Goal: Transaction & Acquisition: Book appointment/travel/reservation

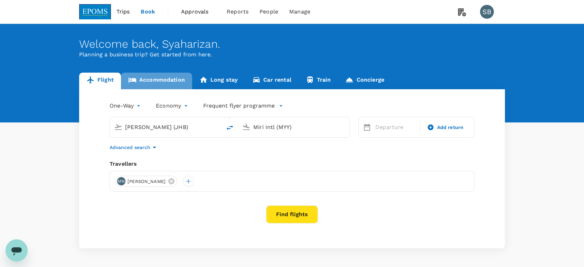
click at [144, 78] on link "Accommodation" at bounding box center [156, 81] width 71 height 17
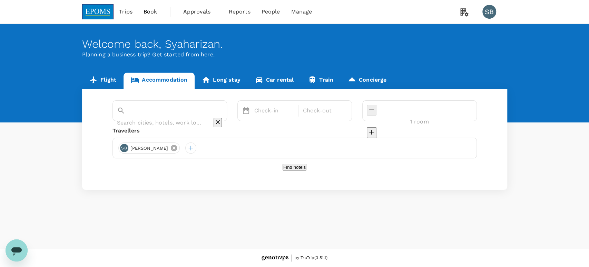
click at [177, 147] on icon at bounding box center [174, 148] width 6 height 6
click at [127, 146] on div at bounding box center [123, 147] width 11 height 11
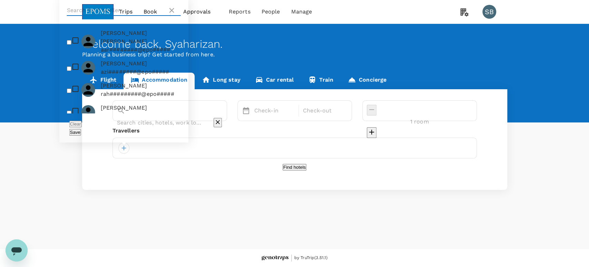
click at [116, 16] on input "text" at bounding box center [116, 10] width 98 height 11
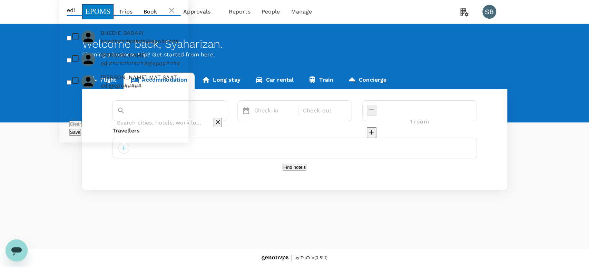
type input "edi"
click at [71, 85] on input "checkbox" at bounding box center [69, 82] width 4 height 4
checkbox input "true"
click at [81, 132] on button "Save" at bounding box center [75, 132] width 12 height 7
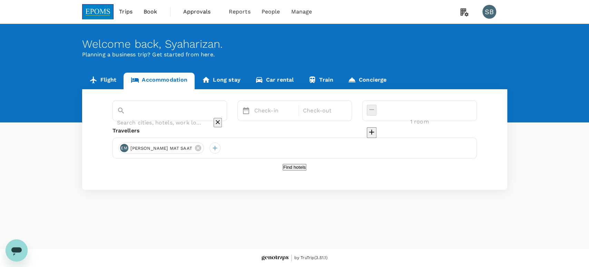
click at [167, 117] on input "text" at bounding box center [160, 122] width 86 height 11
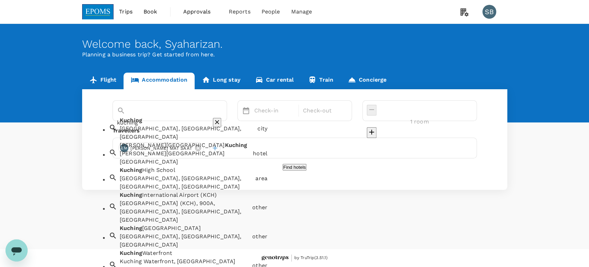
click at [182, 126] on div "Kuching Kuching, Sarawak, Malaysia" at bounding box center [186, 128] width 138 height 28
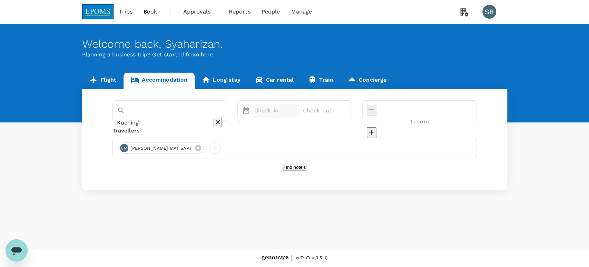
type input "Kuching"
click at [282, 113] on p "Check-in" at bounding box center [274, 110] width 40 height 8
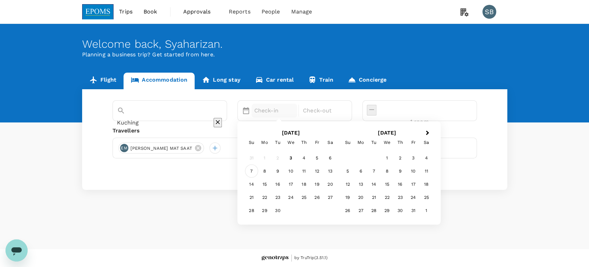
click at [258, 169] on div "7" at bounding box center [251, 170] width 13 height 13
click at [285, 169] on div "9" at bounding box center [277, 170] width 13 height 13
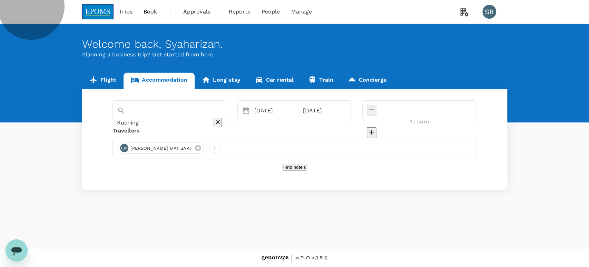
click at [301, 170] on button "Find hotels" at bounding box center [295, 167] width 24 height 7
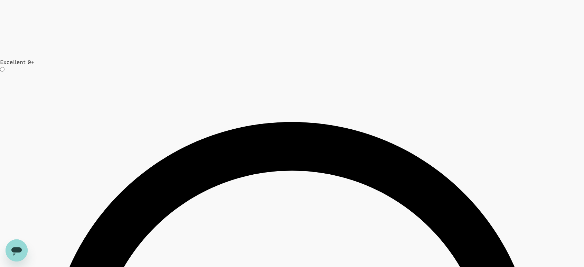
scroll to position [2021, 0]
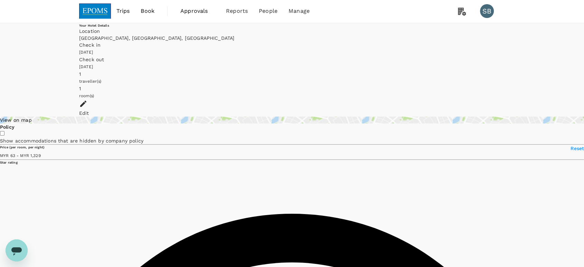
scroll to position [0, 0]
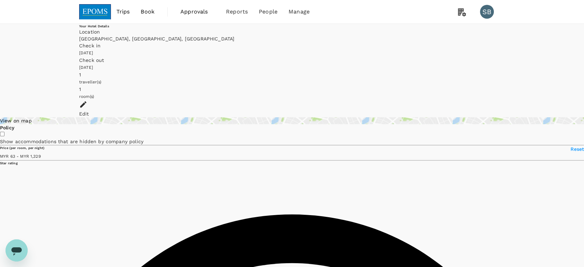
type input "1328.94"
click at [482, 110] on div "Edit" at bounding box center [291, 113] width 425 height 7
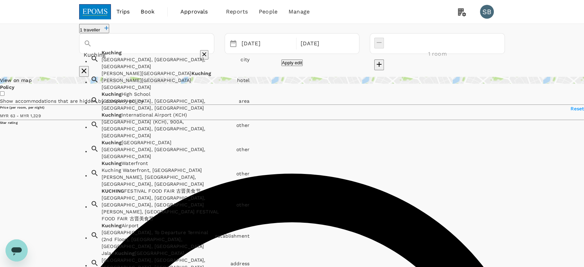
click at [163, 56] on input "Kuching" at bounding box center [137, 54] width 107 height 11
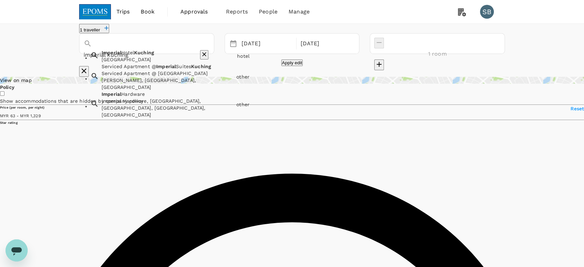
click at [160, 63] on div "Imperial Hotel Kuching Imperial Hotel Kuching" at bounding box center [166, 54] width 135 height 17
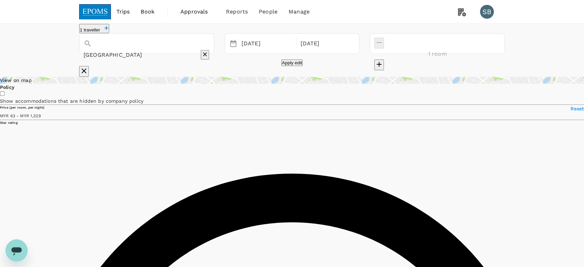
type input "[GEOGRAPHIC_DATA]"
click at [281, 66] on button "Apply edit" at bounding box center [292, 62] width 22 height 7
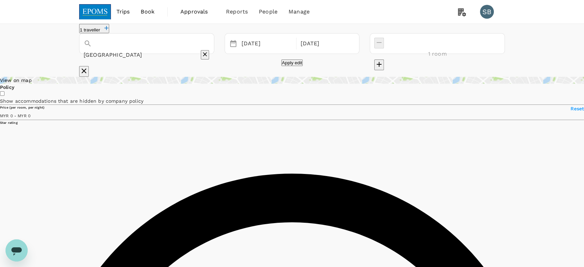
type input "828.81"
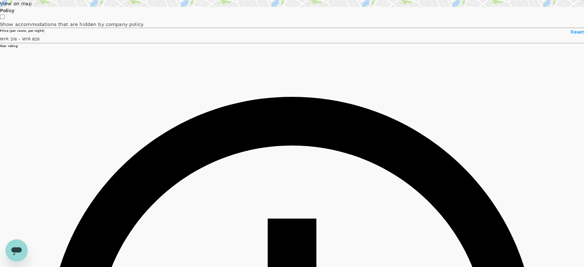
scroll to position [38, 0]
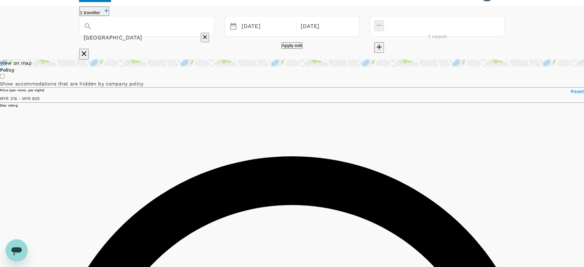
scroll to position [0, 0]
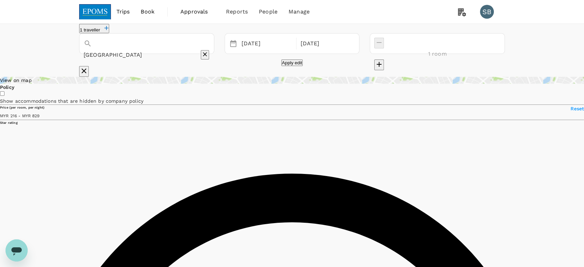
click at [208, 54] on icon "Clear" at bounding box center [204, 54] width 7 height 7
click at [167, 49] on input "text" at bounding box center [137, 54] width 107 height 11
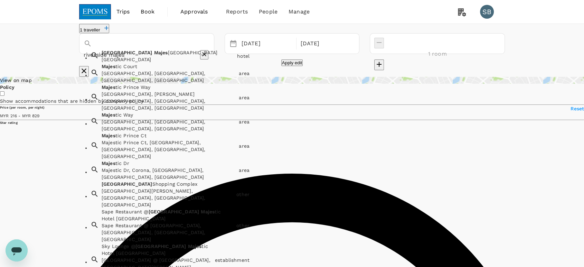
click at [160, 63] on div "Riverside Majestic Hotel" at bounding box center [168, 59] width 133 height 7
click at [98, 54] on input "Riverside Majestic Hotel" at bounding box center [137, 54] width 107 height 11
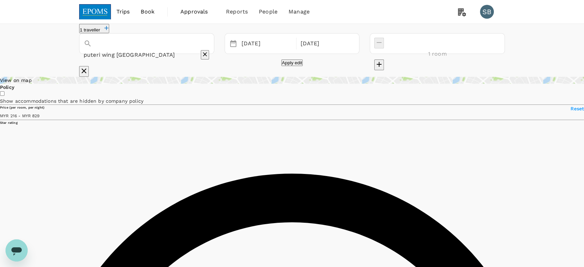
type input "Riverside Majestic Hotel"
click at [208, 51] on icon "Clear" at bounding box center [204, 54] width 7 height 7
click at [133, 50] on input "text" at bounding box center [137, 54] width 107 height 11
paste input "Puteri Wing – Riverside Majestic"
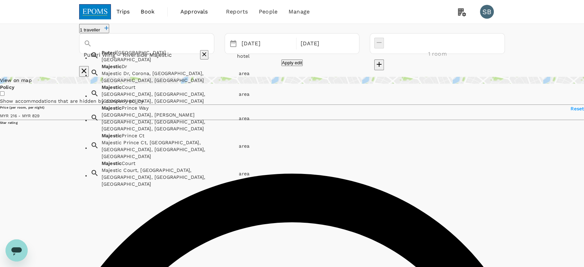
scroll to position [13, 0]
drag, startPoint x: 136, startPoint y: 52, endPoint x: 63, endPoint y: 41, distance: 74.0
click at [84, 49] on div "Puteri Wing – Riverside Majestic" at bounding box center [147, 49] width 126 height 23
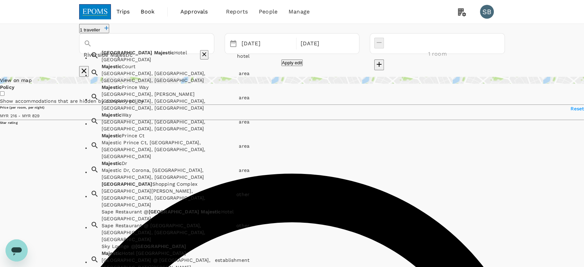
click at [154, 55] on span "Majestic" at bounding box center [164, 53] width 20 height 6
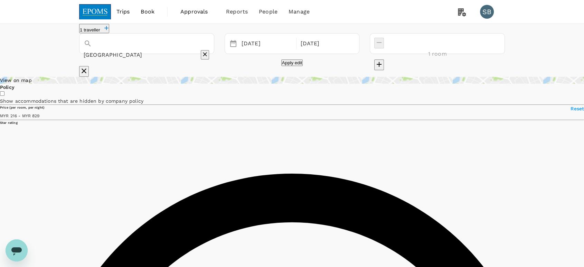
type input "Riverside Majestic Hotel"
click at [281, 66] on button "Apply edit" at bounding box center [292, 62] width 22 height 7
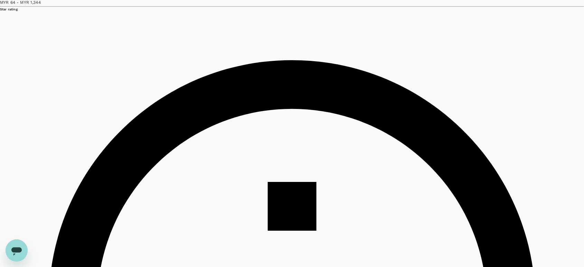
scroll to position [115, 0]
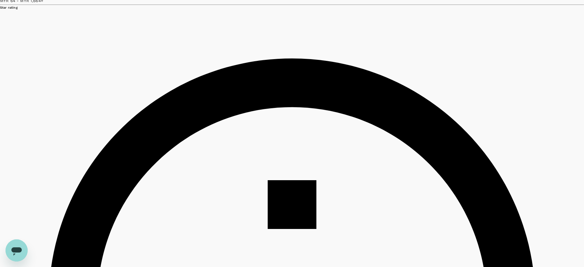
type input "1663.58"
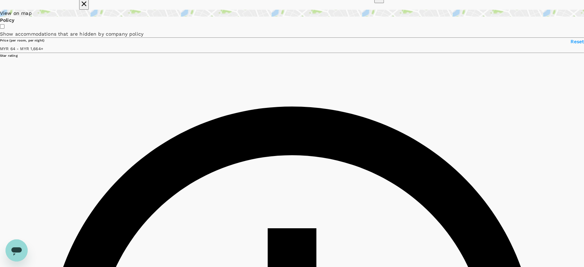
scroll to position [0, 0]
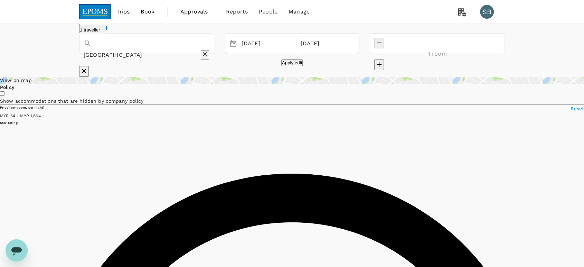
click at [171, 49] on input "Riverside Majestic Hotel" at bounding box center [137, 54] width 107 height 11
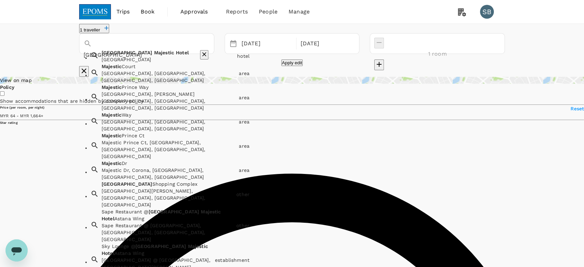
click at [208, 55] on icon "Clear" at bounding box center [204, 54] width 7 height 7
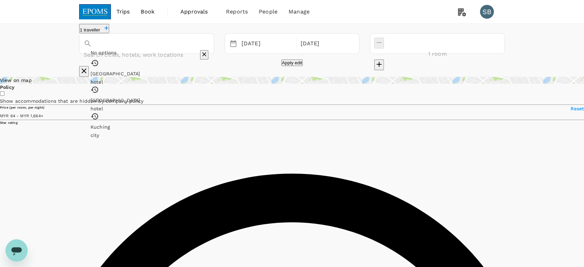
paste input "Riverside Majestic Hotel Puteri Wing"
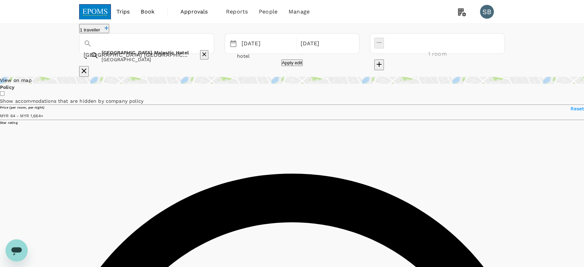
click at [177, 63] on div "Riverside Majestic Hotel Riverside Majestic Hotel" at bounding box center [166, 54] width 135 height 17
type input "Riverside Majestic Hotel"
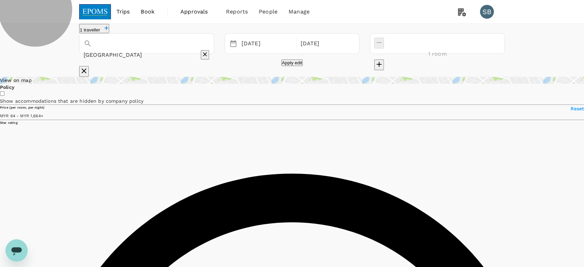
click at [303, 66] on button "Apply edit" at bounding box center [292, 62] width 22 height 7
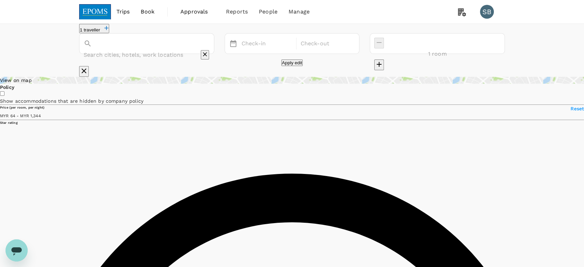
type input "Riverside Majestic Hotel"
type input "1663.58"
click at [354, 50] on div "09 Sep" at bounding box center [326, 43] width 56 height 13
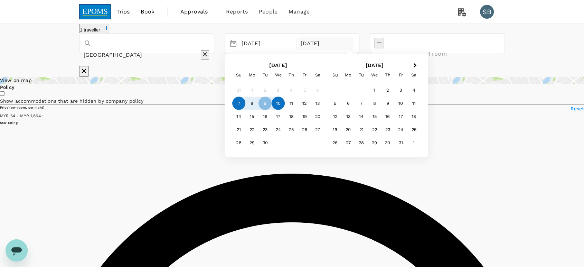
click at [285, 110] on div "10" at bounding box center [277, 103] width 13 height 13
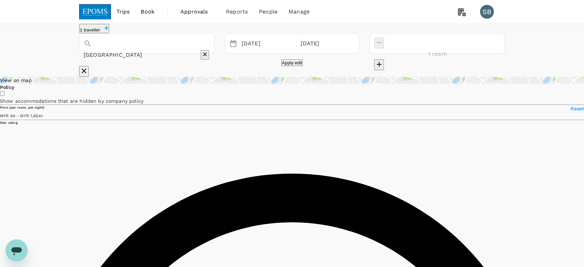
click at [359, 77] on div "1 traveller Riverside Majestic Hotel 07 Sep Selected date: Wednesday, September…" at bounding box center [292, 50] width 584 height 53
click at [297, 66] on button "Apply edit" at bounding box center [292, 62] width 22 height 7
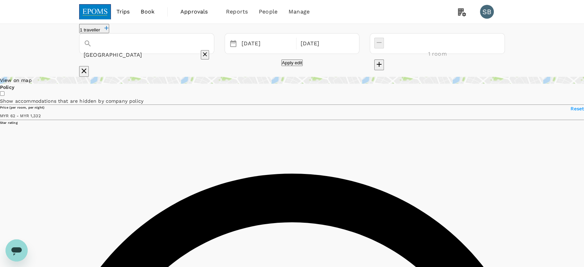
type input "1331"
click at [180, 52] on input "Riverside Majestic Hotel" at bounding box center [137, 54] width 107 height 11
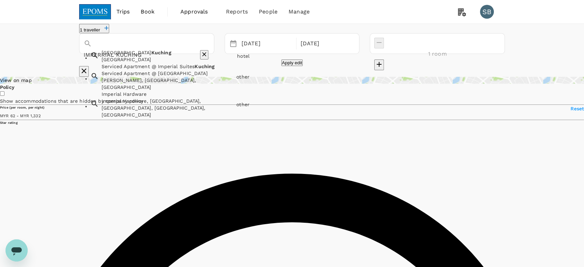
click at [158, 63] on div "Imperial Hotel Kuching" at bounding box center [168, 59] width 133 height 7
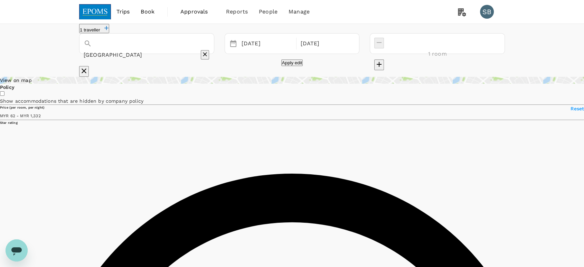
type input "Imperial Hotel Kuching"
click at [285, 66] on button "Apply edit" at bounding box center [292, 62] width 22 height 7
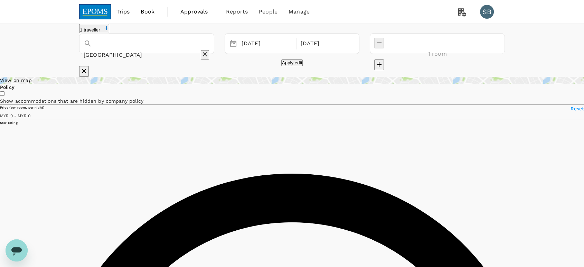
type input "200"
click at [106, 13] on img at bounding box center [95, 11] width 32 height 15
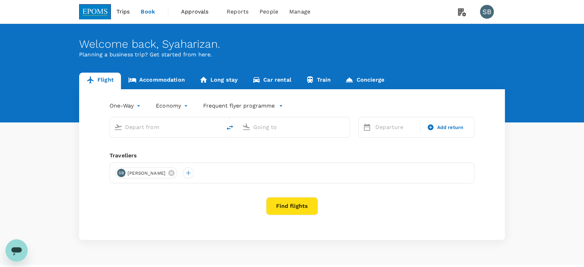
type input "Sultan Ismail Intl (JHB)"
type input "Miri Intl (MYY)"
type input "Sultan Ismail Intl (JHB)"
type input "Miri Intl (MYY)"
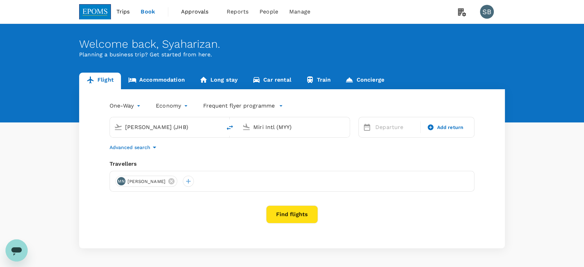
click at [201, 11] on span "Approvals" at bounding box center [198, 12] width 35 height 8
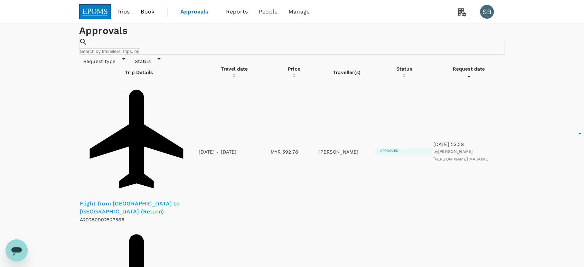
click at [107, 14] on img at bounding box center [95, 11] width 32 height 15
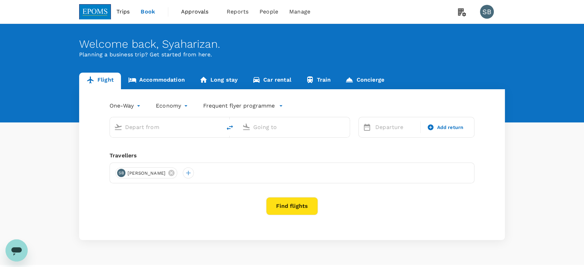
type input "Sultan Ismail Intl (JHB)"
type input "Miri Intl (MYY)"
type input "Sultan Ismail Intl (JHB)"
type input "Miri Intl (MYY)"
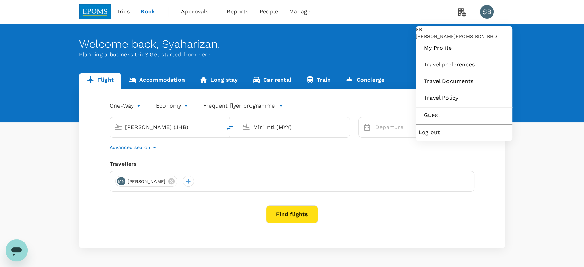
click at [455, 136] on span "Log out" at bounding box center [463, 132] width 91 height 8
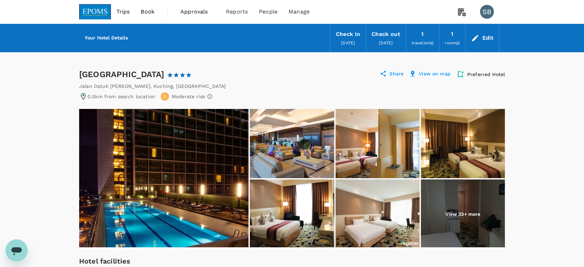
drag, startPoint x: 172, startPoint y: 72, endPoint x: 77, endPoint y: 76, distance: 94.7
copy div "[GEOGRAPHIC_DATA]"
drag, startPoint x: 175, startPoint y: 85, endPoint x: 79, endPoint y: 85, distance: 95.3
click at [79, 85] on div "Jalan Datuk [PERSON_NAME] , [GEOGRAPHIC_DATA] , [GEOGRAPHIC_DATA]" at bounding box center [291, 86] width 425 height 7
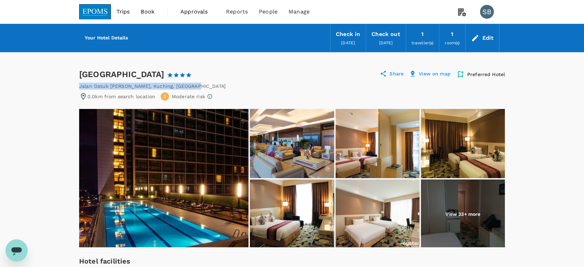
copy div "Jalan Datuk [PERSON_NAME] , [GEOGRAPHIC_DATA] , [GEOGRAPHIC_DATA]"
click at [215, 184] on img at bounding box center [163, 178] width 169 height 138
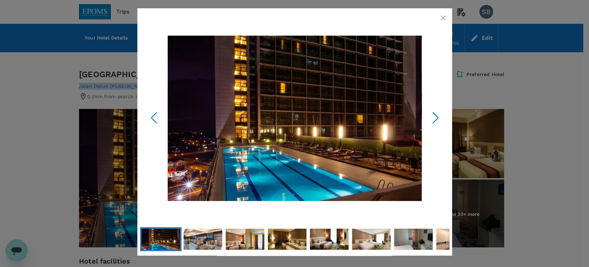
click at [437, 118] on polyline "Next Slide" at bounding box center [435, 118] width 5 height 10
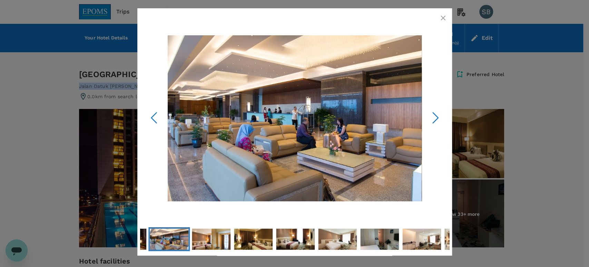
click at [437, 118] on polyline "Next Slide" at bounding box center [435, 118] width 5 height 10
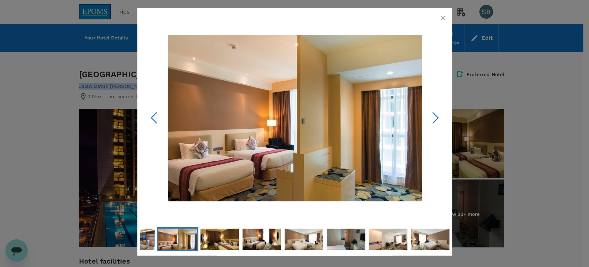
click at [437, 118] on polyline "Next Slide" at bounding box center [435, 118] width 5 height 10
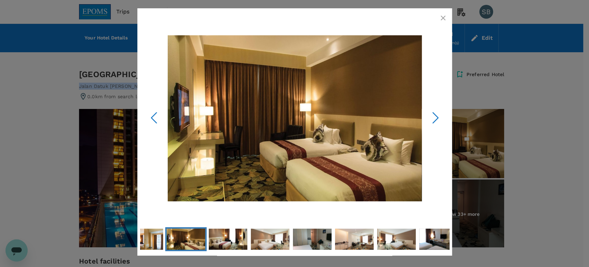
click at [437, 118] on polyline "Next Slide" at bounding box center [435, 118] width 5 height 10
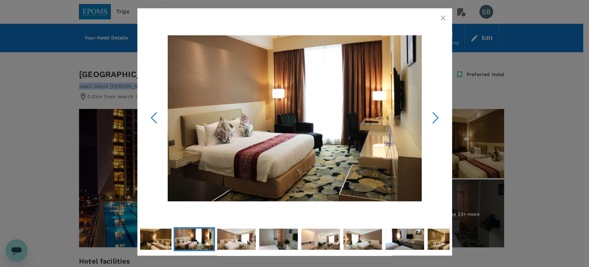
click at [437, 118] on polyline "Next Slide" at bounding box center [435, 118] width 5 height 10
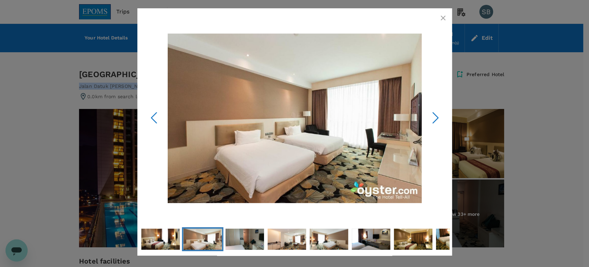
click at [437, 118] on polyline "Next Slide" at bounding box center [435, 118] width 5 height 10
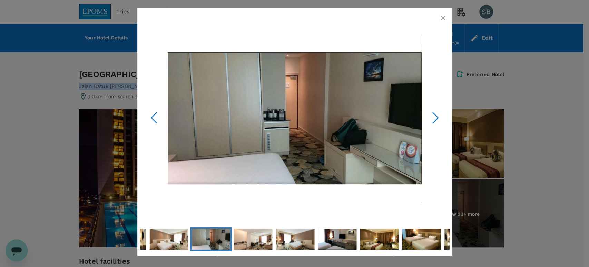
click at [438, 118] on polyline "Next Slide" at bounding box center [435, 118] width 5 height 10
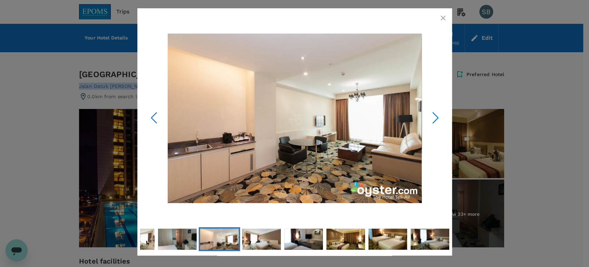
click at [438, 118] on polyline "Next Slide" at bounding box center [435, 118] width 5 height 10
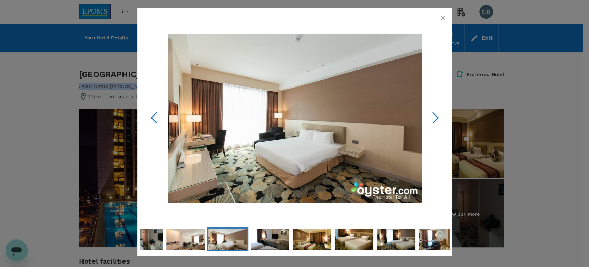
click at [438, 118] on polyline "Next Slide" at bounding box center [435, 118] width 5 height 10
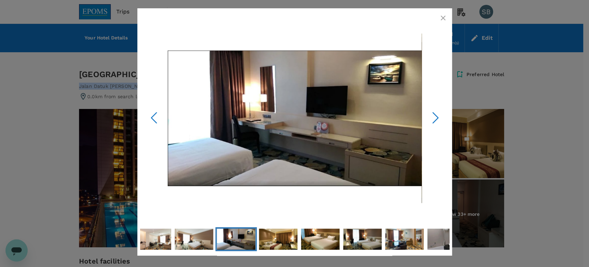
click at [438, 118] on polyline "Next Slide" at bounding box center [435, 118] width 5 height 10
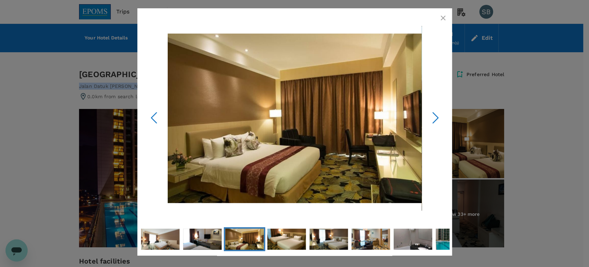
click at [438, 118] on polyline "Next Slide" at bounding box center [435, 118] width 5 height 10
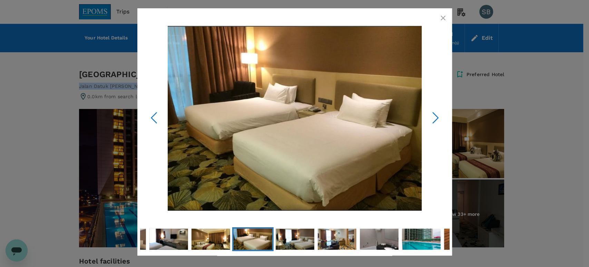
click at [438, 118] on polyline "Next Slide" at bounding box center [435, 118] width 5 height 10
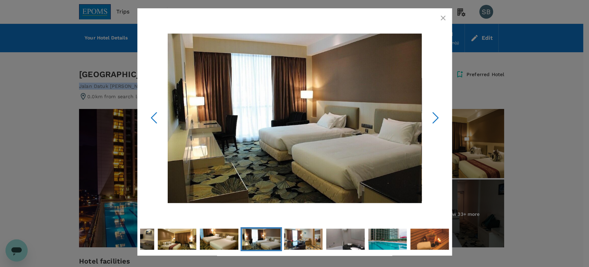
click at [438, 118] on polyline "Next Slide" at bounding box center [435, 118] width 5 height 10
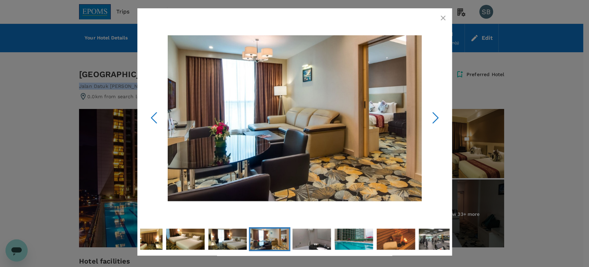
click at [438, 118] on polyline "Next Slide" at bounding box center [435, 118] width 5 height 10
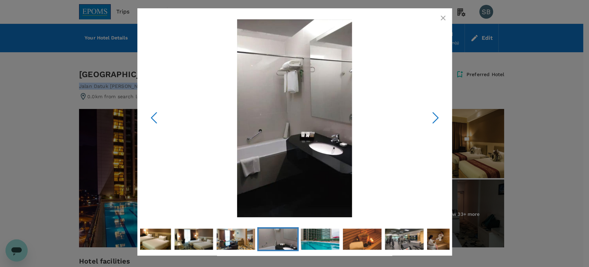
click at [438, 118] on polyline "Next Slide" at bounding box center [435, 118] width 5 height 10
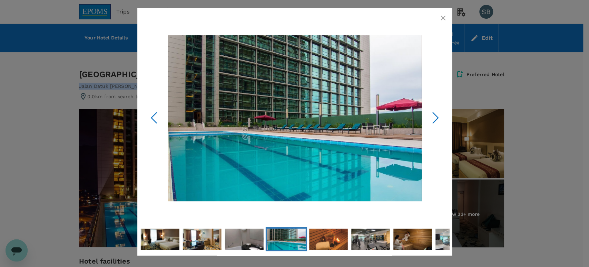
click at [438, 118] on polyline "Next Slide" at bounding box center [435, 118] width 5 height 10
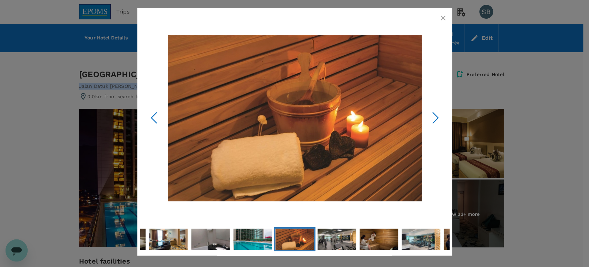
click at [438, 118] on polyline "Next Slide" at bounding box center [435, 118] width 5 height 10
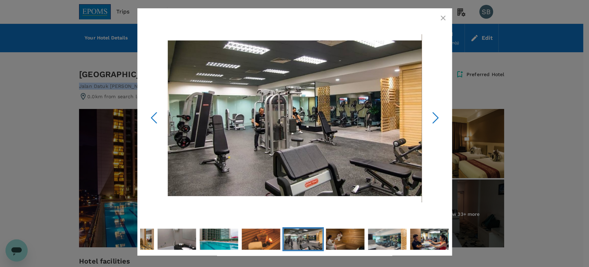
click at [438, 118] on polyline "Next Slide" at bounding box center [435, 118] width 5 height 10
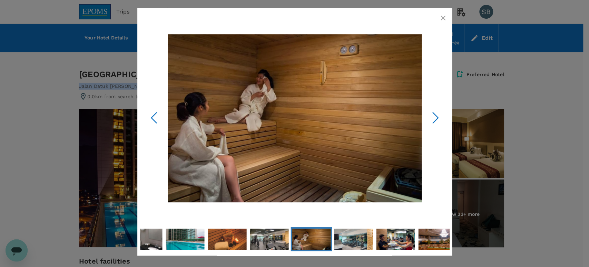
click at [439, 118] on icon "Next Slide" at bounding box center [435, 117] width 21 height 21
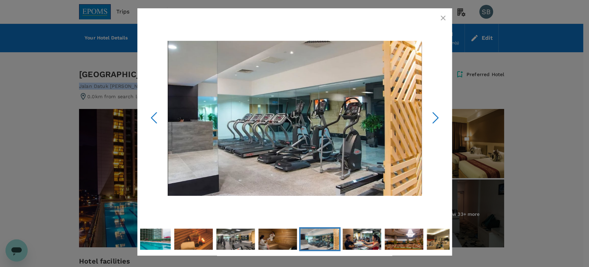
click at [439, 118] on icon "Next Slide" at bounding box center [435, 117] width 21 height 21
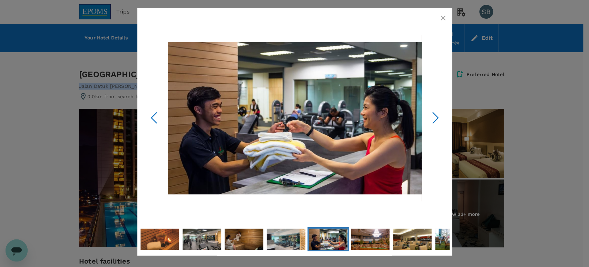
click at [439, 118] on icon "Next Slide" at bounding box center [435, 117] width 21 height 21
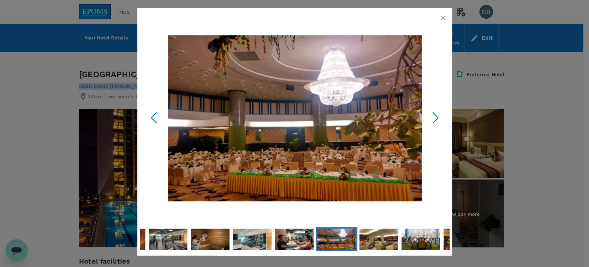
click at [439, 118] on icon "Next Slide" at bounding box center [435, 117] width 21 height 21
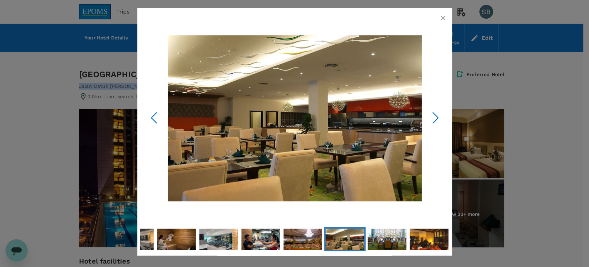
click at [439, 118] on icon "Next Slide" at bounding box center [435, 117] width 21 height 21
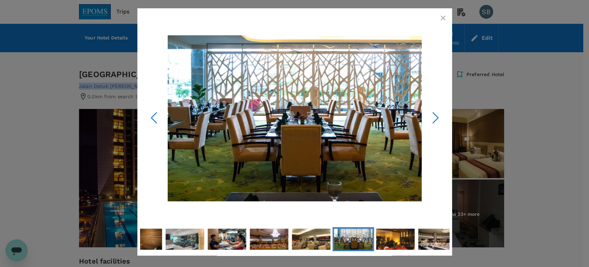
click at [439, 118] on icon "Next Slide" at bounding box center [435, 117] width 21 height 21
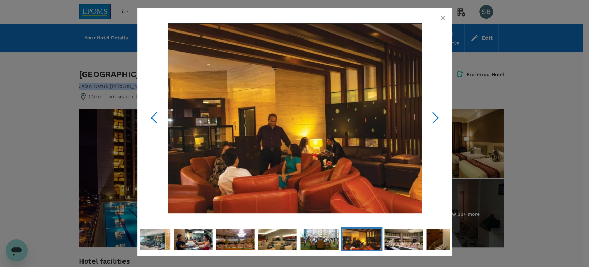
click at [439, 118] on icon "Next Slide" at bounding box center [435, 117] width 21 height 21
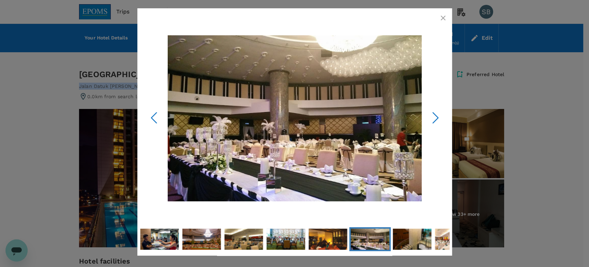
click at [439, 118] on icon "Next Slide" at bounding box center [435, 117] width 21 height 21
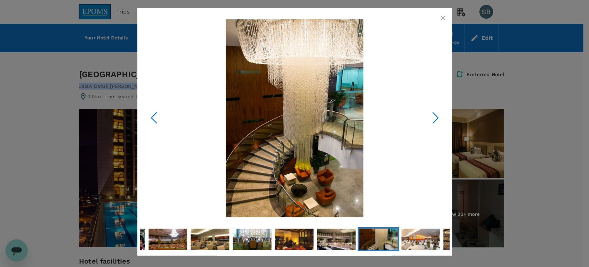
click at [439, 118] on icon "Next Slide" at bounding box center [435, 117] width 21 height 21
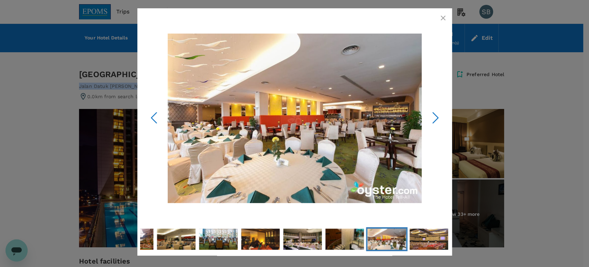
click at [439, 118] on icon "Next Slide" at bounding box center [435, 117] width 21 height 21
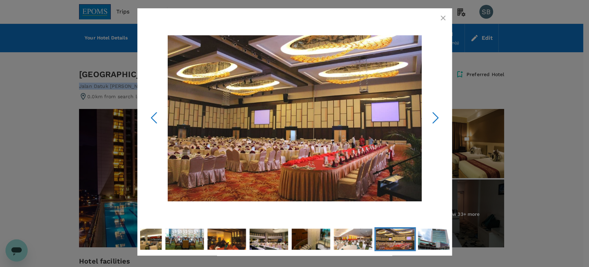
click at [439, 118] on icon "Next Slide" at bounding box center [435, 117] width 21 height 21
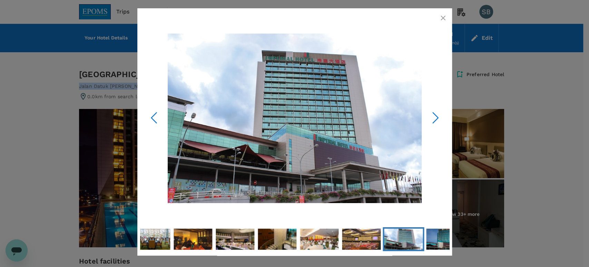
click at [439, 118] on icon "Next Slide" at bounding box center [435, 117] width 21 height 21
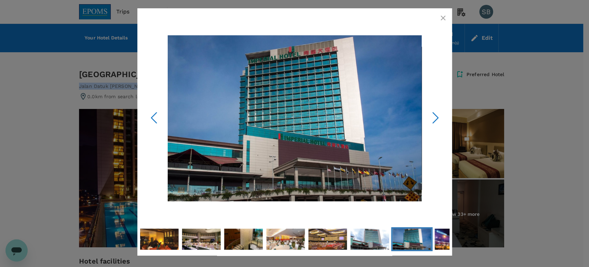
click at [442, 20] on icon "button" at bounding box center [443, 18] width 8 height 8
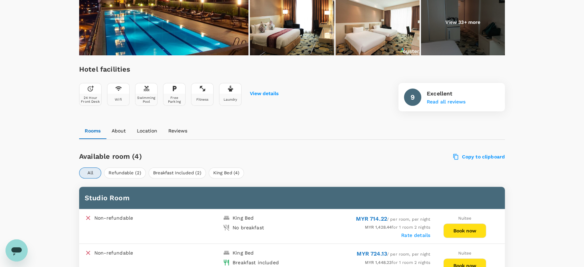
scroll to position [230, 0]
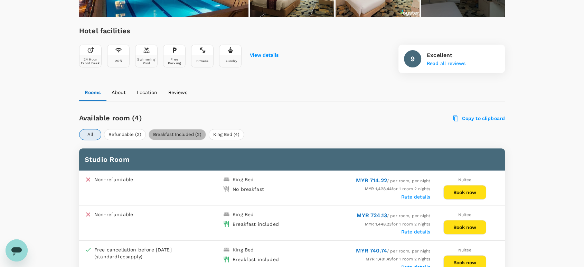
click at [180, 131] on button "Breakfast Included (2)" at bounding box center [176, 134] width 57 height 11
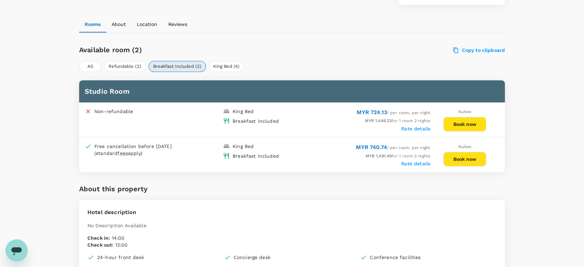
scroll to position [307, 0]
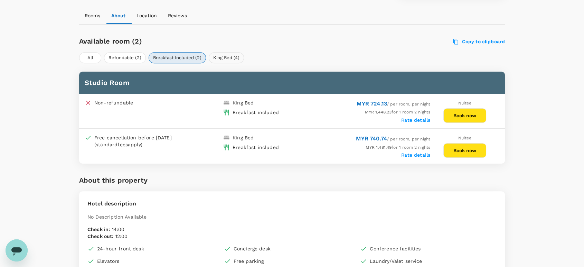
click at [223, 58] on button "King Bed (4)" at bounding box center [226, 57] width 35 height 11
click at [466, 147] on button "Book now" at bounding box center [464, 150] width 43 height 15
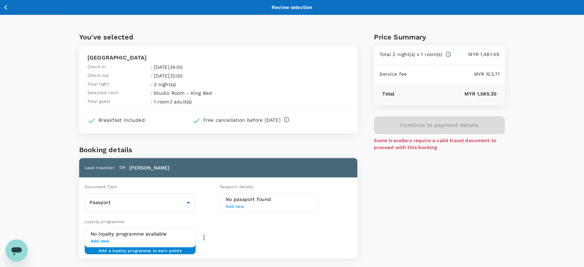
click at [13, 6] on p "Back to hotel details" at bounding box center [37, 7] width 49 height 7
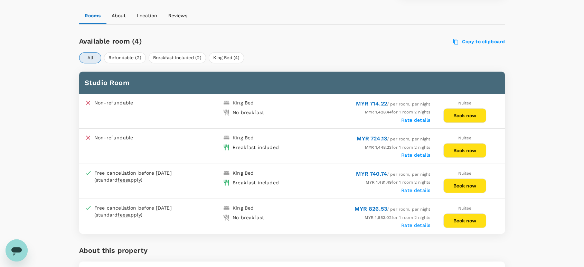
scroll to position [304, 0]
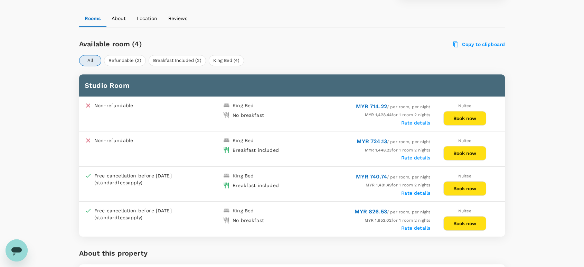
click at [470, 189] on button "Book now" at bounding box center [464, 188] width 43 height 15
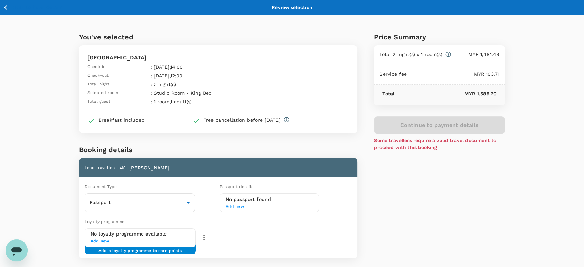
click at [449, 54] on icon at bounding box center [448, 54] width 6 height 6
drag, startPoint x: 482, startPoint y: 54, endPoint x: 500, endPoint y: 54, distance: 17.6
click at [500, 54] on div "Total 2 night(s) x 1 room(s) MYR 1,481.49" at bounding box center [439, 55] width 131 height 20
copy p "1,481.49"
click at [9, 7] on icon "button" at bounding box center [5, 7] width 9 height 9
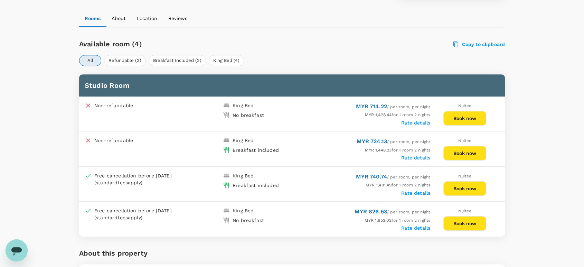
scroll to position [186, 0]
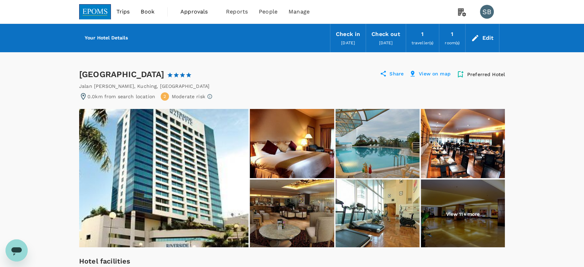
click at [193, 152] on img at bounding box center [163, 178] width 169 height 138
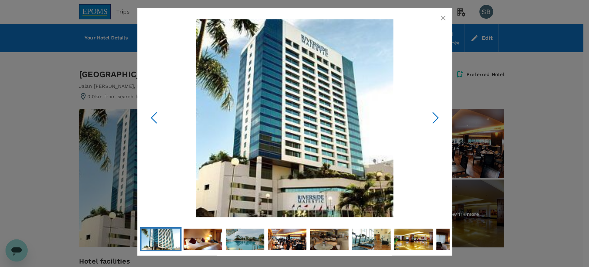
click at [445, 16] on icon "button" at bounding box center [443, 18] width 5 height 5
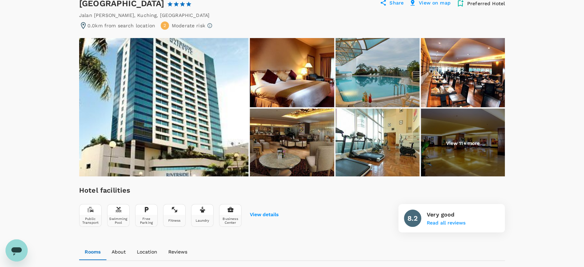
scroll to position [38, 0]
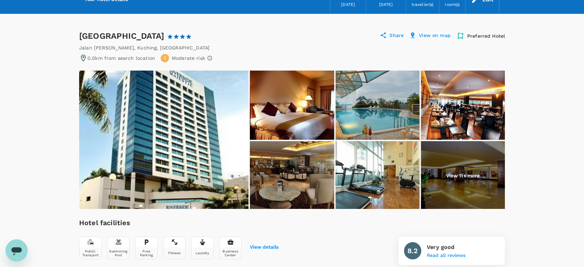
drag, startPoint x: 179, startPoint y: 36, endPoint x: 78, endPoint y: 28, distance: 101.5
copy div "Riverside Majestic Hotel"
drag, startPoint x: 192, startPoint y: 45, endPoint x: 79, endPoint y: 46, distance: 112.9
click at [79, 46] on div "Jalan Tunku Abdul Rahman , Kuching , Malaysia" at bounding box center [291, 47] width 425 height 7
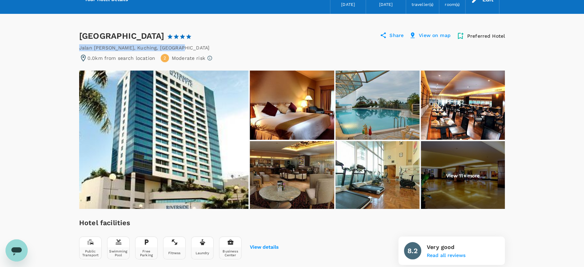
copy div "Jalan Tunku Abdul Rahman , Kuching , Malaysia"
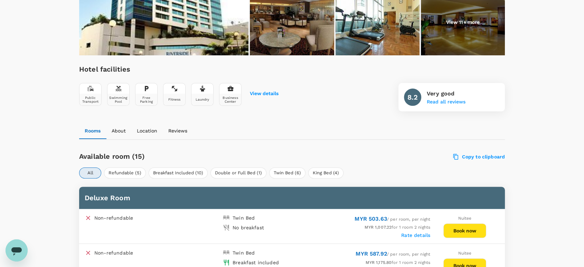
scroll to position [230, 0]
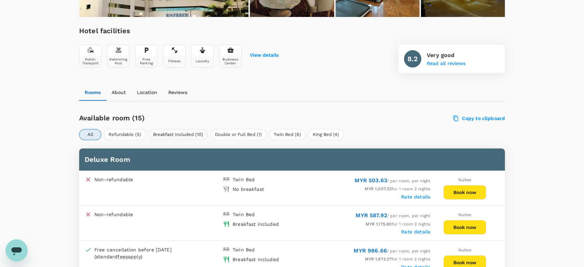
click at [159, 129] on button "Breakfast Included (10)" at bounding box center [177, 134] width 59 height 11
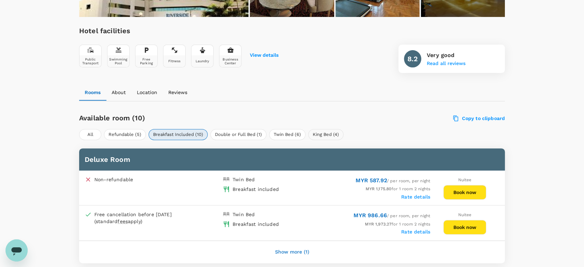
click at [317, 134] on button "King Bed (4)" at bounding box center [325, 134] width 35 height 11
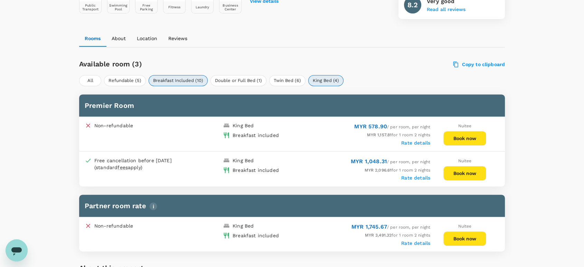
scroll to position [307, 0]
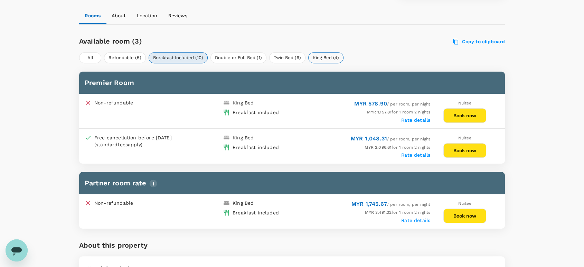
click at [326, 57] on button "King Bed (4)" at bounding box center [325, 57] width 35 height 11
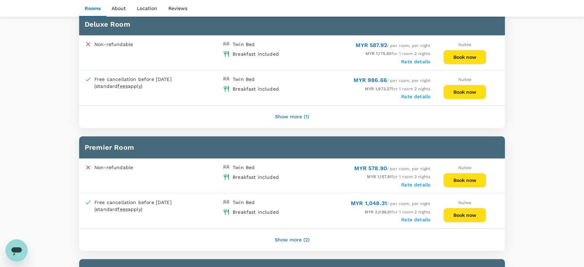
scroll to position [384, 0]
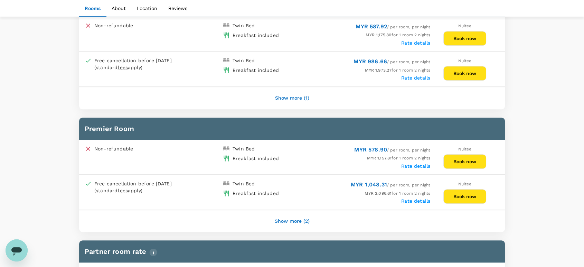
click at [301, 219] on button "Show more (2)" at bounding box center [292, 221] width 54 height 17
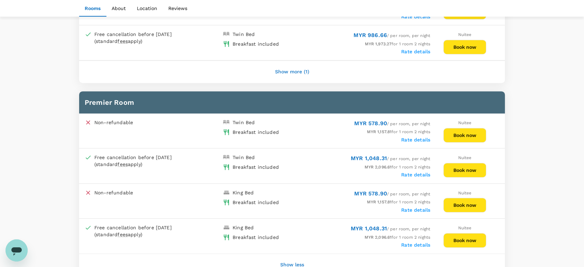
scroll to position [422, 0]
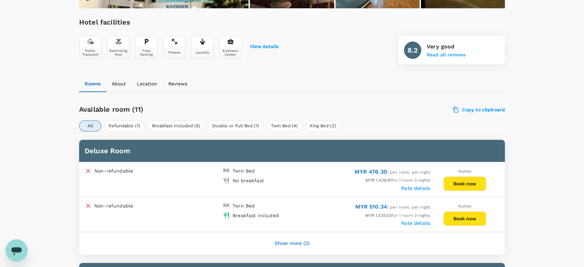
scroll to position [268, 0]
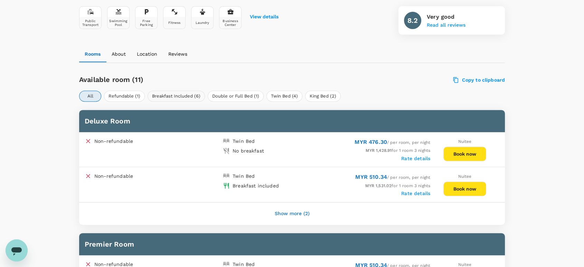
click at [174, 93] on button "Breakfast Included (6)" at bounding box center [175, 95] width 57 height 11
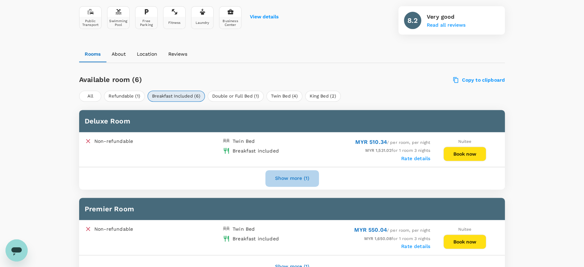
click at [296, 180] on button "Show more (1)" at bounding box center [292, 178] width 54 height 17
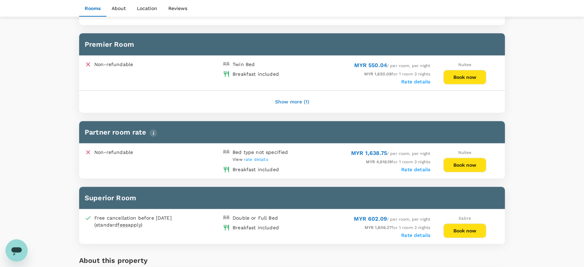
scroll to position [422, 0]
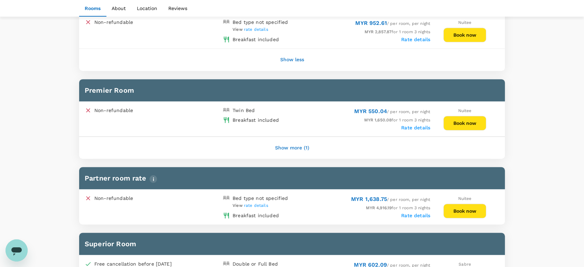
click at [299, 145] on button "Show more (1)" at bounding box center [292, 147] width 54 height 17
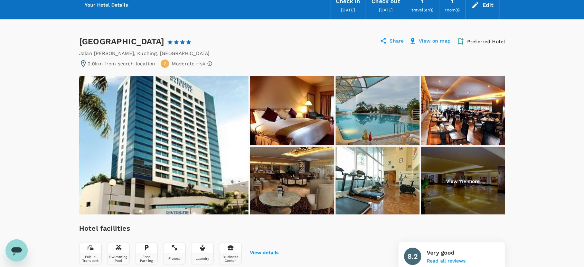
scroll to position [0, 0]
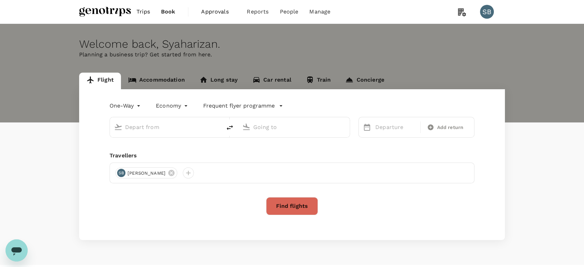
type input "roundtrip"
type input "Kuala Lumpur Intl ([GEOGRAPHIC_DATA])"
type input "Kuching Intl (KCH)"
